Goal: Information Seeking & Learning: Learn about a topic

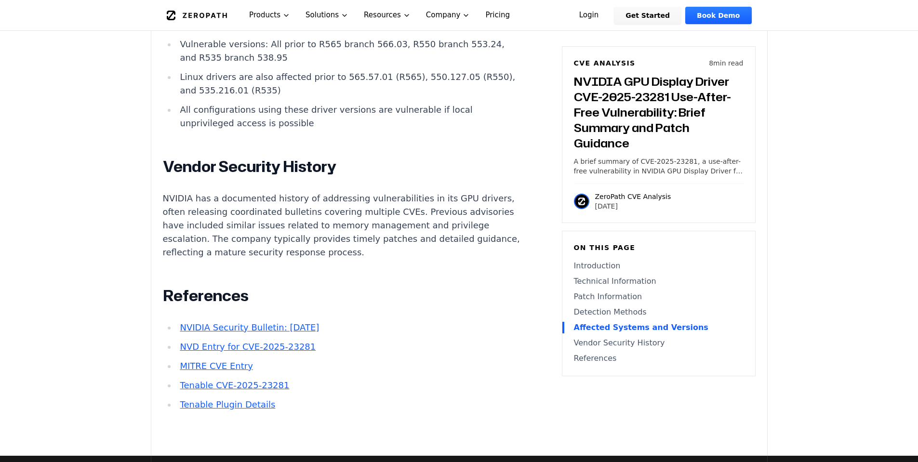
scroll to position [2024, 0]
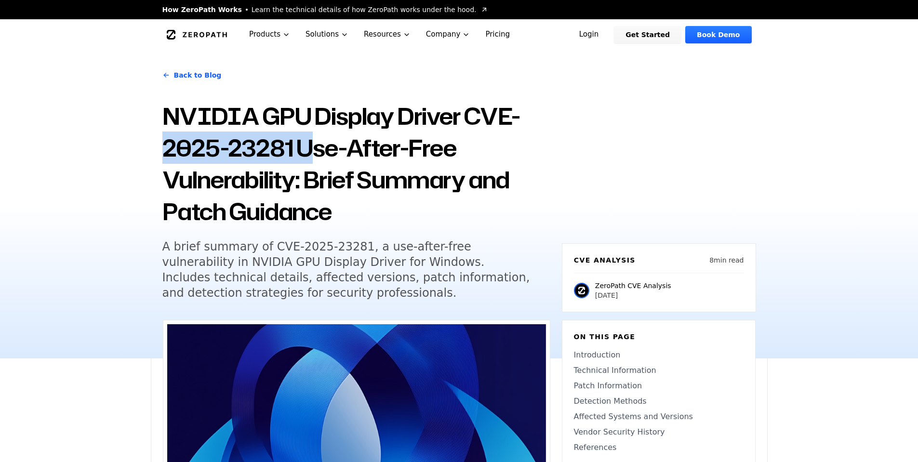
drag, startPoint x: 163, startPoint y: 152, endPoint x: 313, endPoint y: 142, distance: 150.2
click at [307, 146] on h1 "NVIDIA GPU Display Driver CVE-2025-23281 Use-After-Free Vulnerability: Brief Su…" at bounding box center [356, 163] width 388 height 127
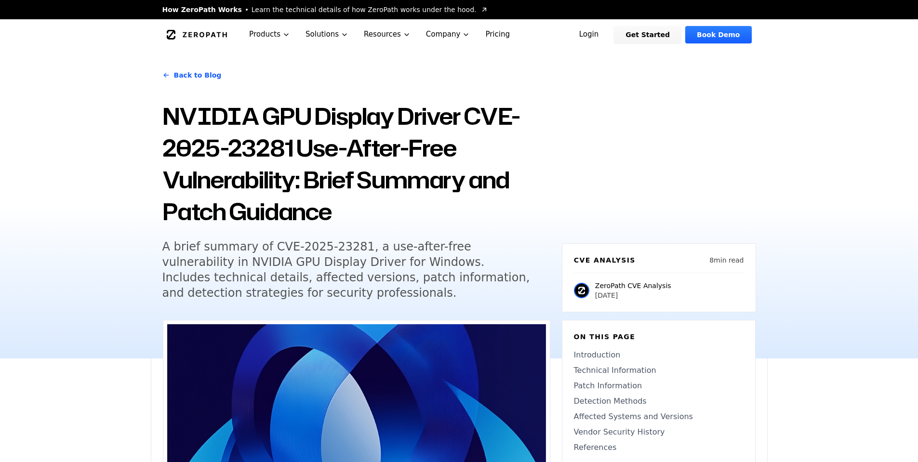
drag, startPoint x: 475, startPoint y: 120, endPoint x: 489, endPoint y: 127, distance: 16.0
click at [489, 127] on h1 "NVIDIA GPU Display Driver CVE-2025-23281 Use-After-Free Vulnerability: Brief Su…" at bounding box center [356, 163] width 388 height 127
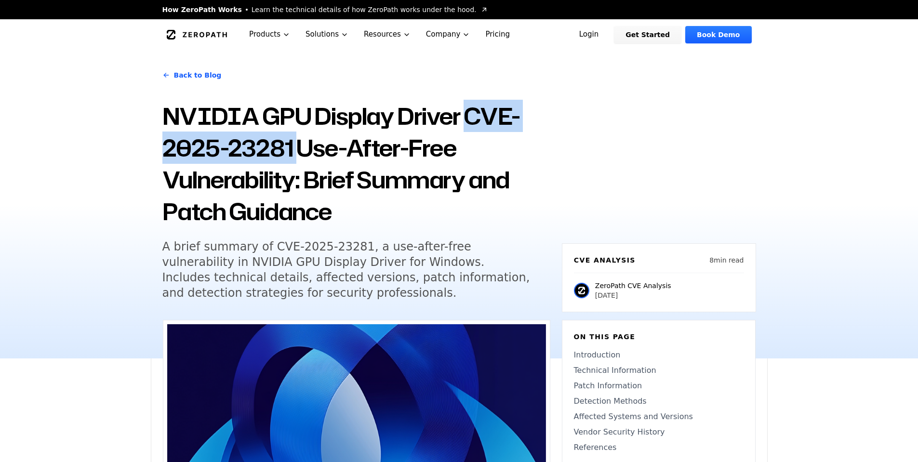
drag, startPoint x: 471, startPoint y: 118, endPoint x: 295, endPoint y: 147, distance: 178.2
click at [295, 147] on h1 "NVIDIA GPU Display Driver CVE-2025-23281 Use-After-Free Vulnerability: Brief Su…" at bounding box center [356, 163] width 388 height 127
copy h1 "CVE-2025-23281"
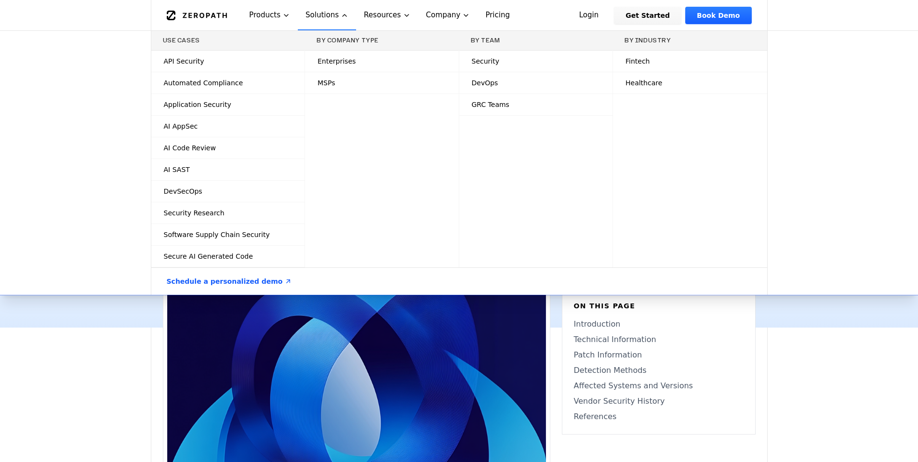
scroll to position [48, 0]
